Goal: Download file/media

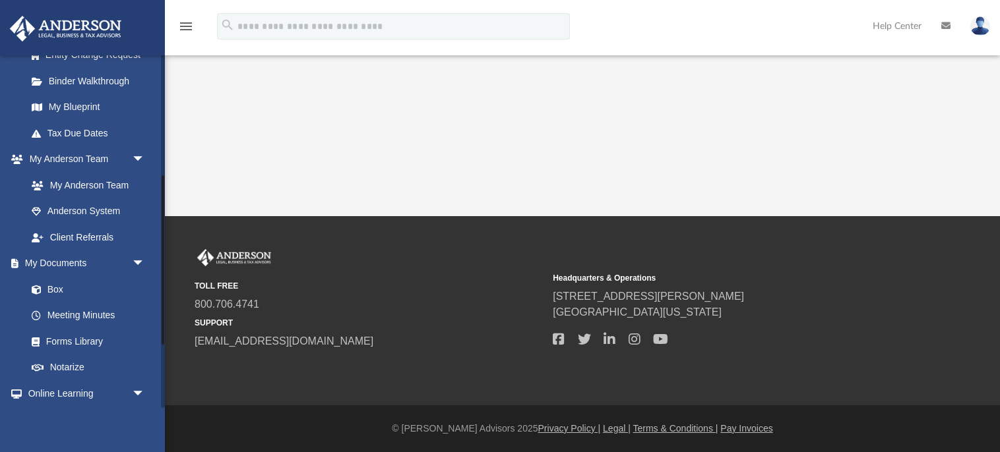
scroll to position [253, 0]
click at [59, 287] on link "Box" at bounding box center [91, 287] width 146 height 26
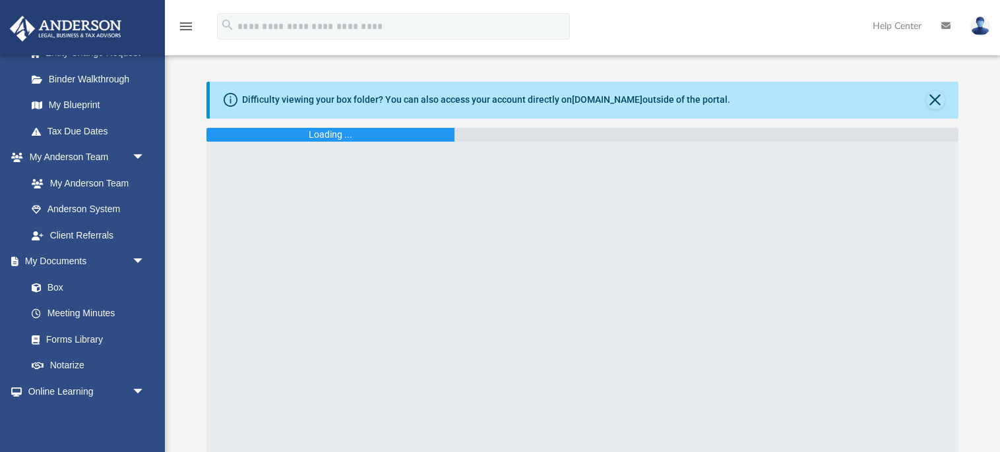
click at [716, 102] on div "Difficulty viewing your box folder? You can also access your account directly o…" at bounding box center [584, 100] width 748 height 37
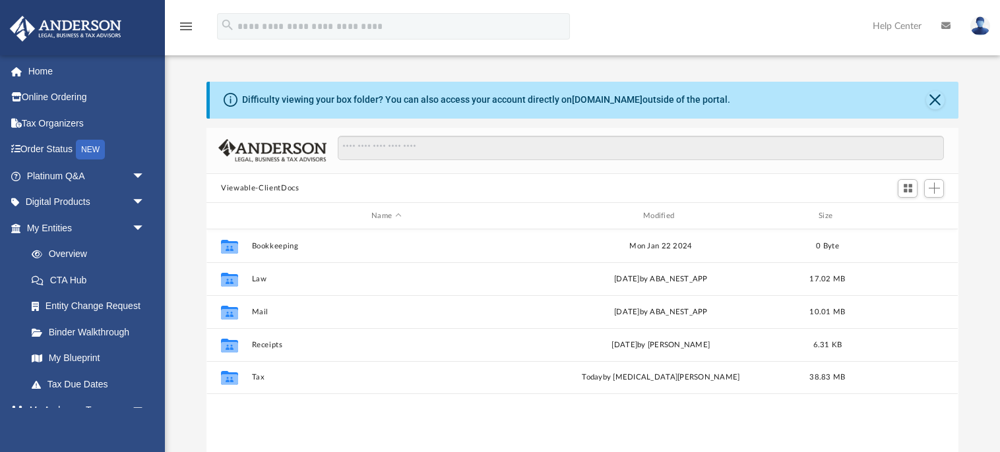
scroll to position [299, 752]
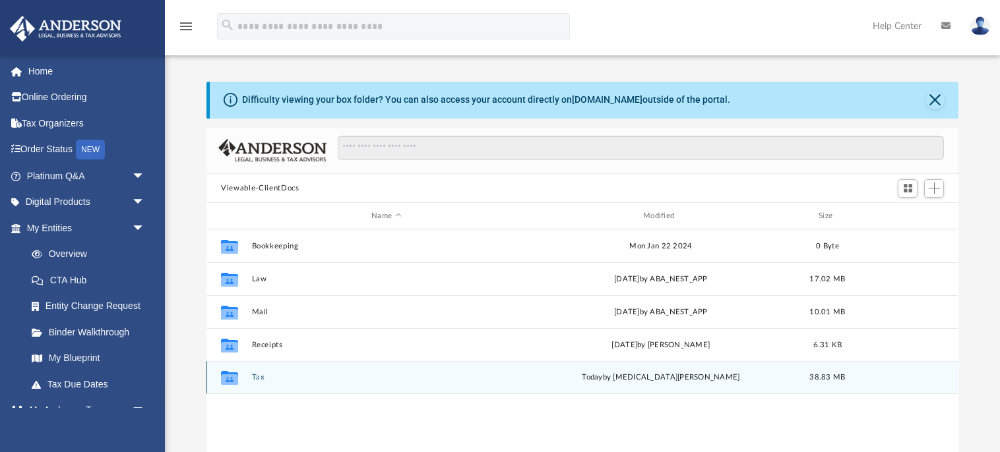
click at [255, 377] on button "Tax" at bounding box center [386, 378] width 269 height 9
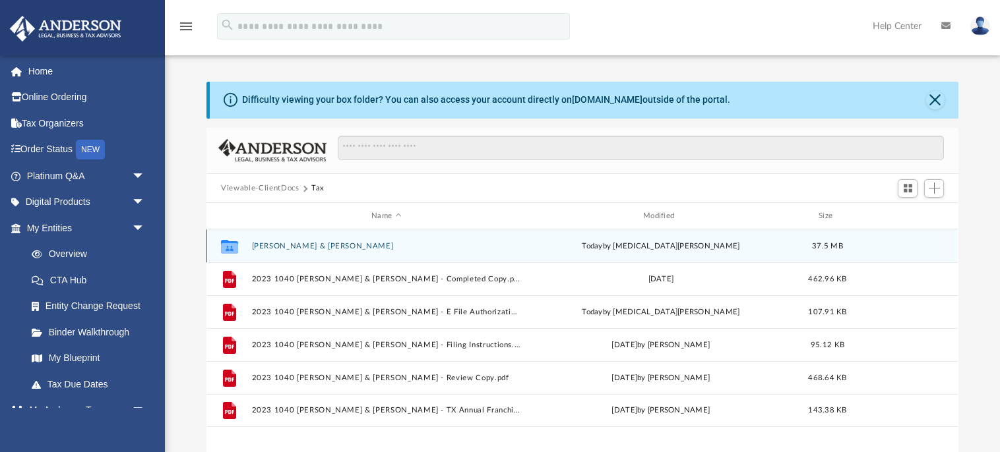
click at [373, 247] on button "[PERSON_NAME] & [PERSON_NAME]" at bounding box center [386, 246] width 269 height 9
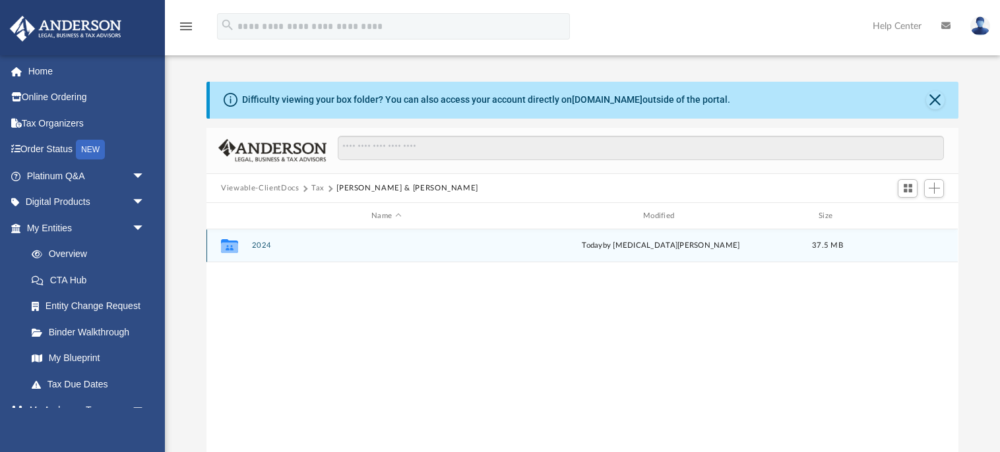
click at [258, 247] on button "2024" at bounding box center [386, 246] width 269 height 9
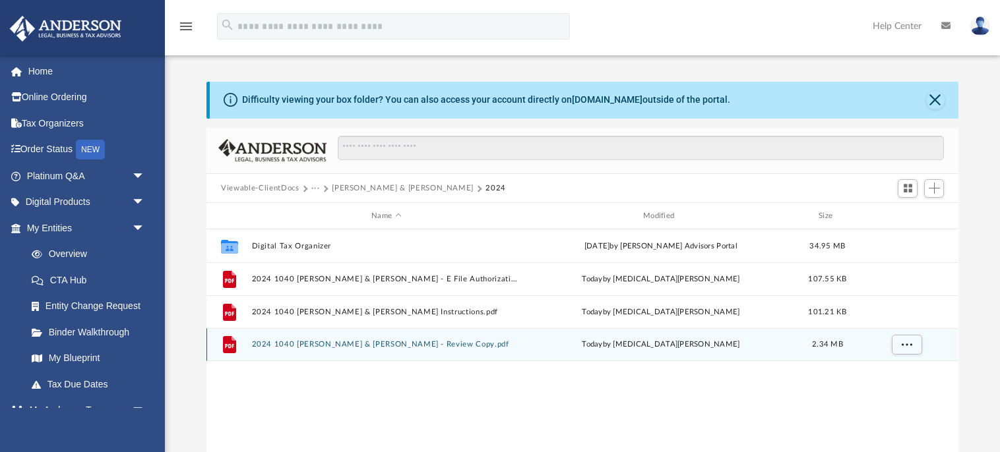
click at [301, 342] on button "2024 1040 [PERSON_NAME] & [PERSON_NAME] - Review Copy.pdf" at bounding box center [386, 345] width 269 height 9
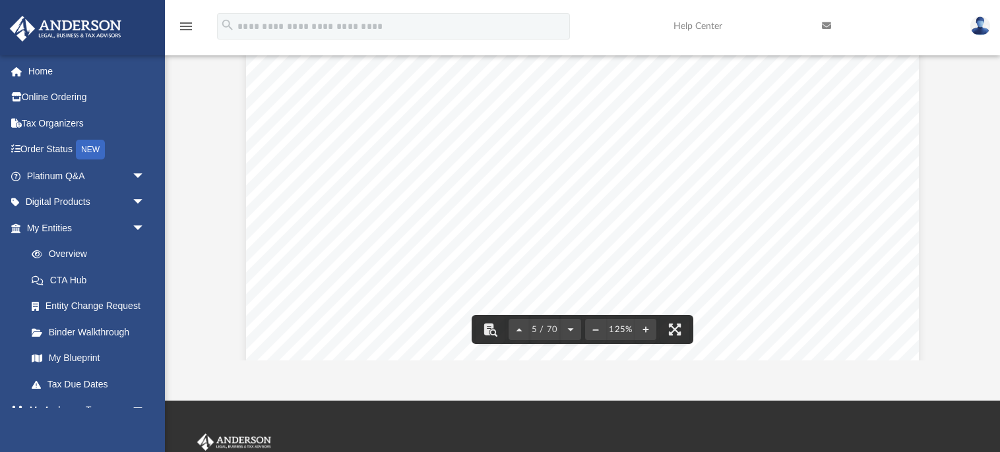
scroll to position [3995, 0]
